Goal: Communication & Community: Answer question/provide support

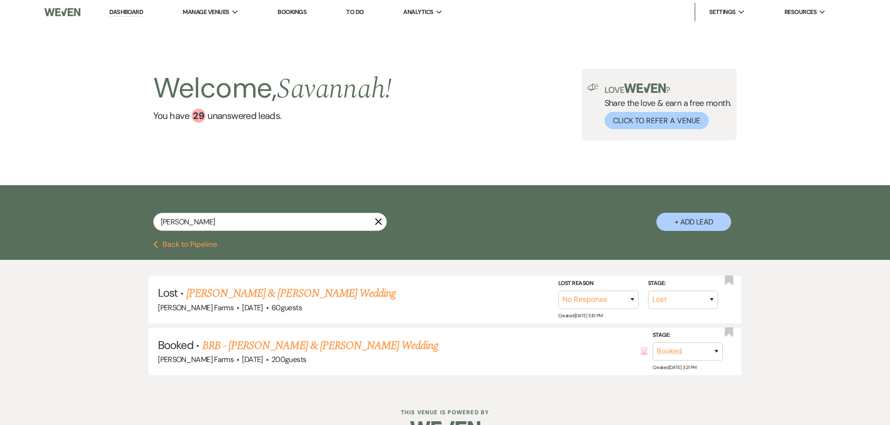
select select "8"
select select "5"
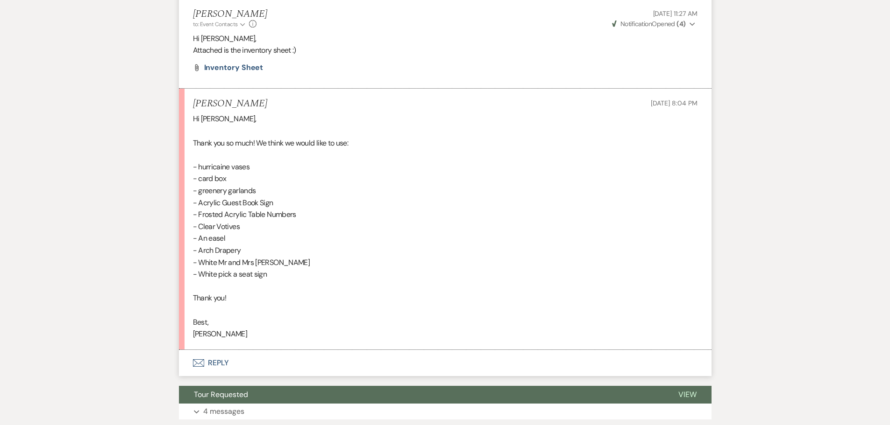
scroll to position [2833, 0]
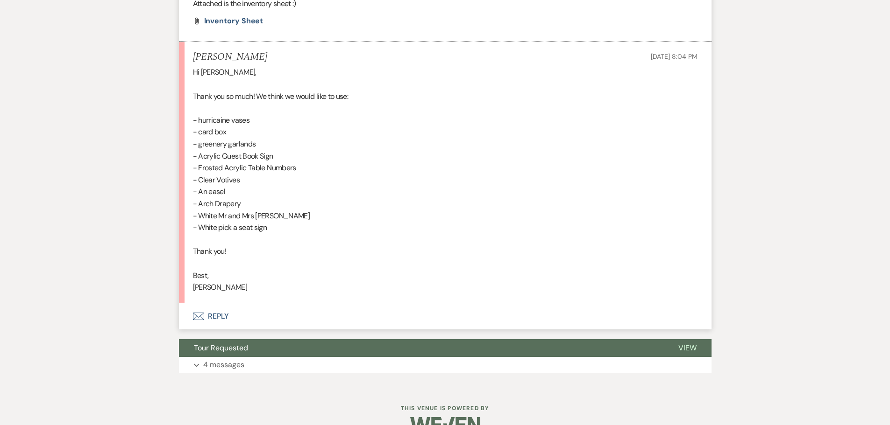
click at [254, 330] on button "Envelope Reply" at bounding box center [445, 317] width 532 height 26
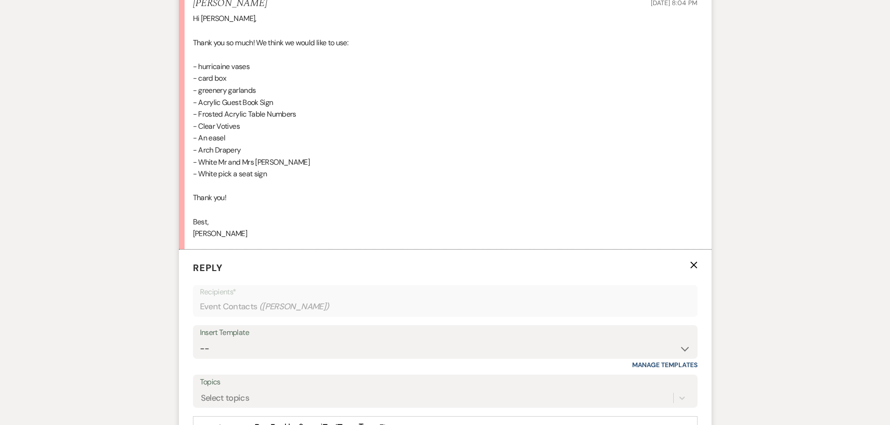
scroll to position [3020, 0]
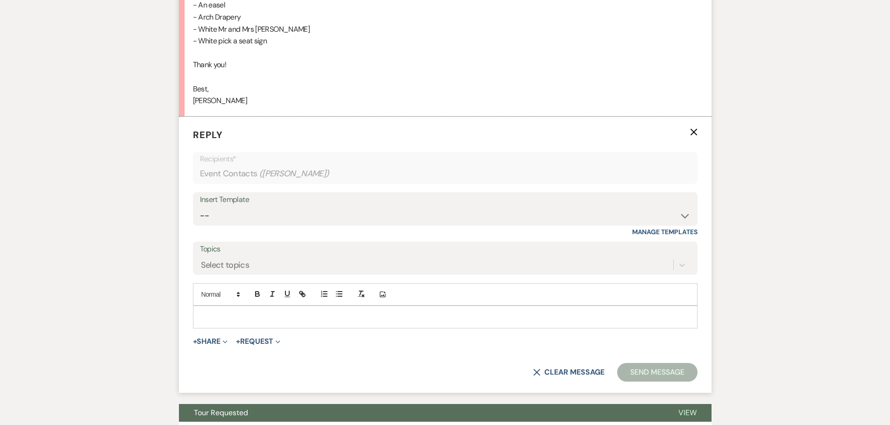
click at [283, 322] on p at bounding box center [444, 317] width 489 height 10
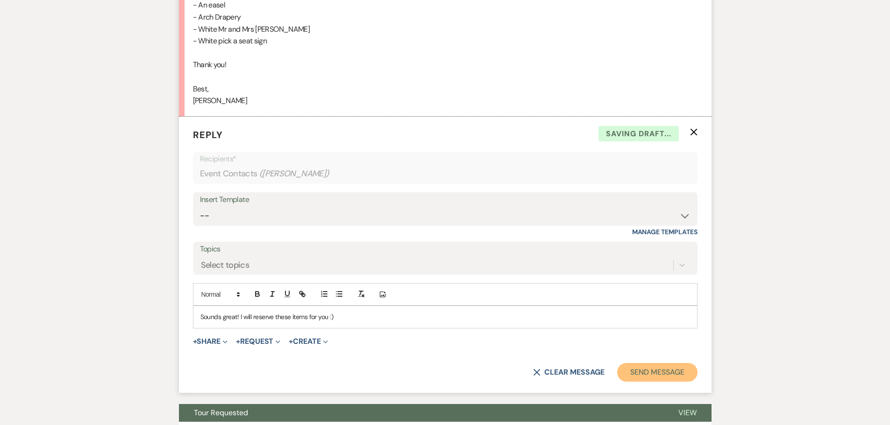
click at [639, 382] on button "Send Message" at bounding box center [657, 372] width 80 height 19
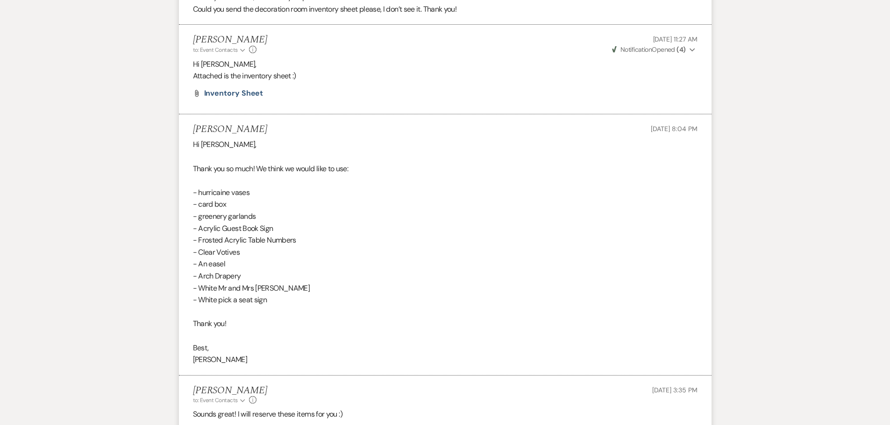
scroll to position [2767, 0]
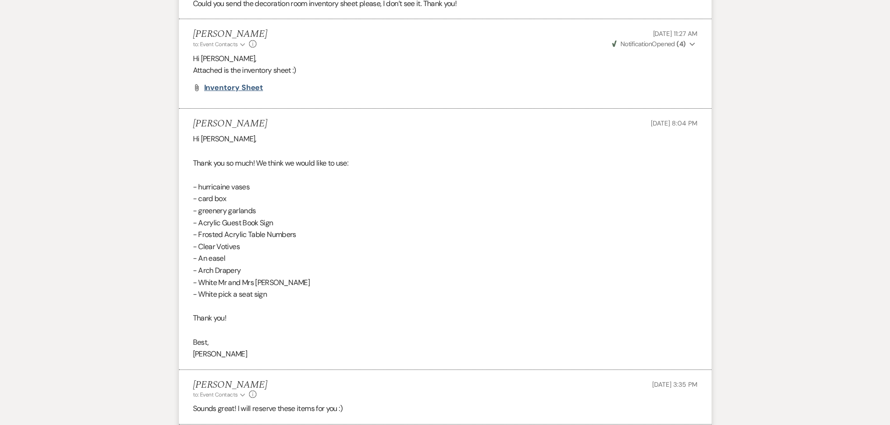
click at [244, 92] on span "Inventory Sheet" at bounding box center [233, 88] width 59 height 10
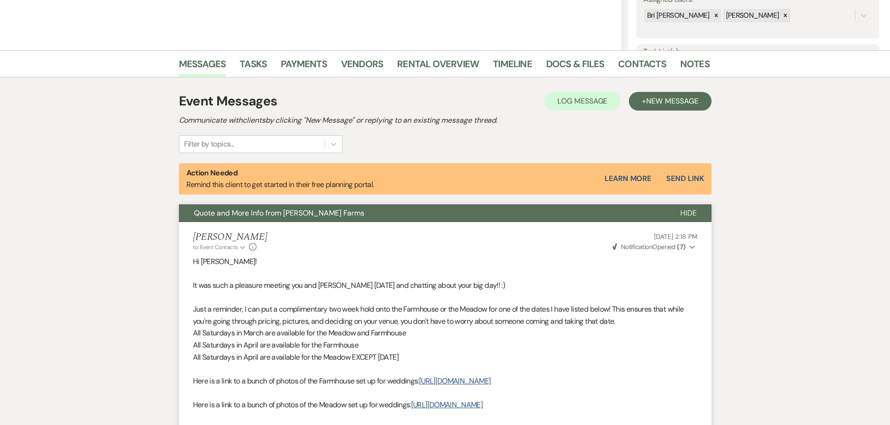
scroll to position [0, 0]
